Goal: Task Accomplishment & Management: Manage account settings

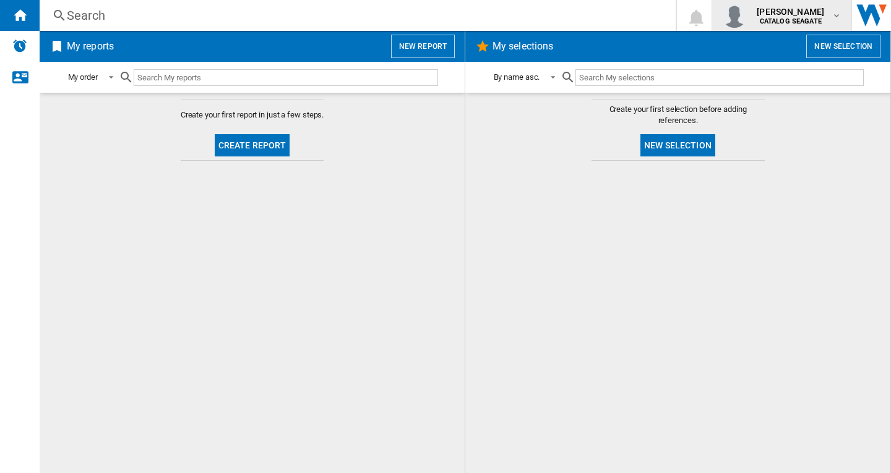
click at [788, 15] on span "[PERSON_NAME]" at bounding box center [790, 12] width 67 height 12
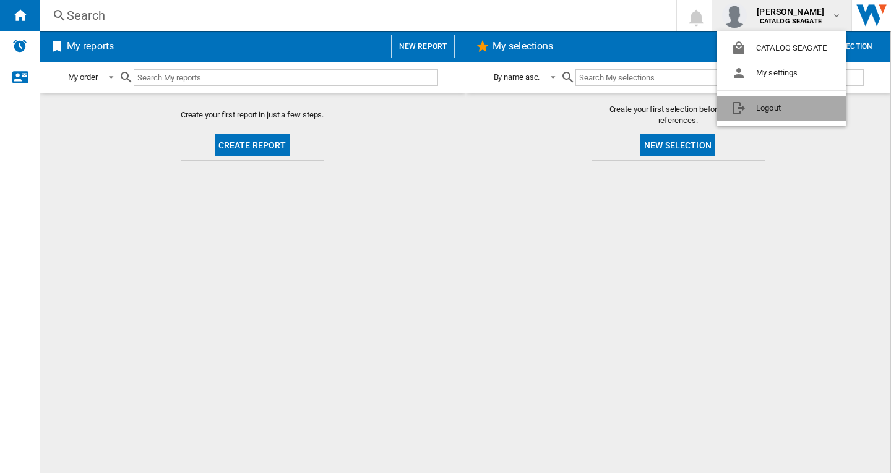
click at [778, 105] on button "Logout" at bounding box center [782, 108] width 130 height 25
